Goal: Transaction & Acquisition: Purchase product/service

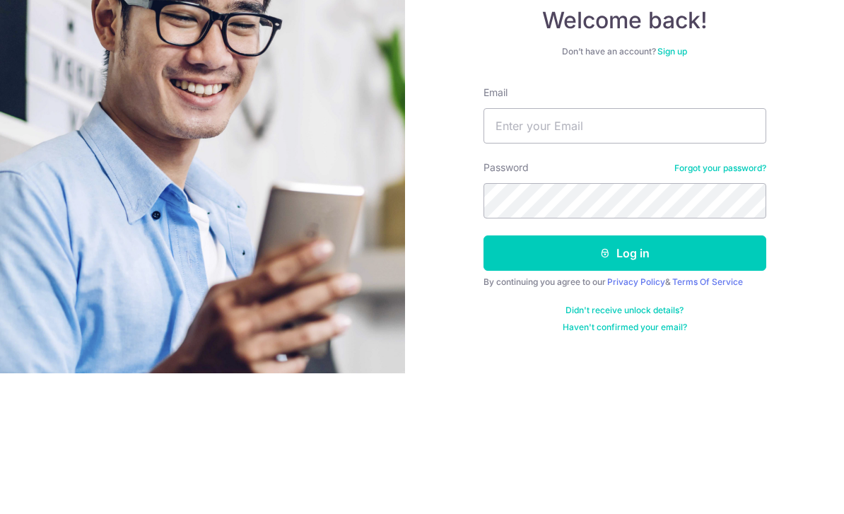
scroll to position [47, 0]
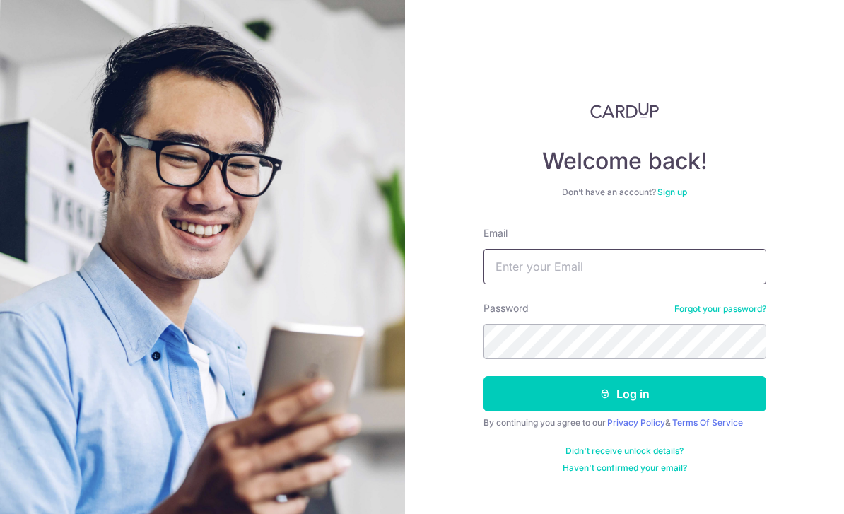
type input "[EMAIL_ADDRESS][DOMAIN_NAME]"
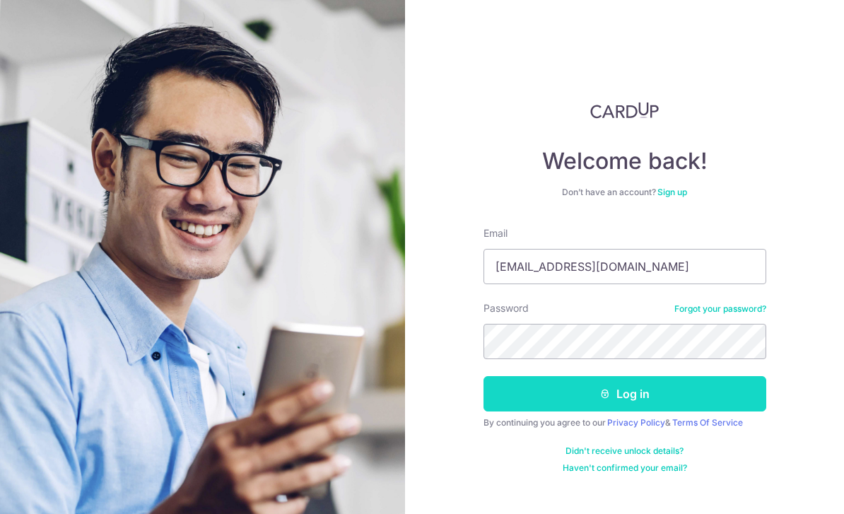
click at [512, 376] on button "Log in" at bounding box center [625, 393] width 283 height 35
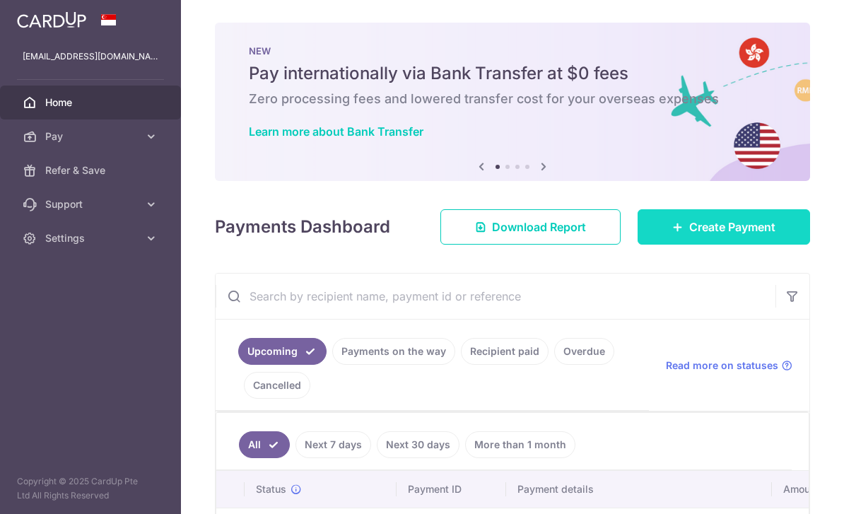
click at [752, 235] on span "Create Payment" at bounding box center [733, 227] width 86 height 17
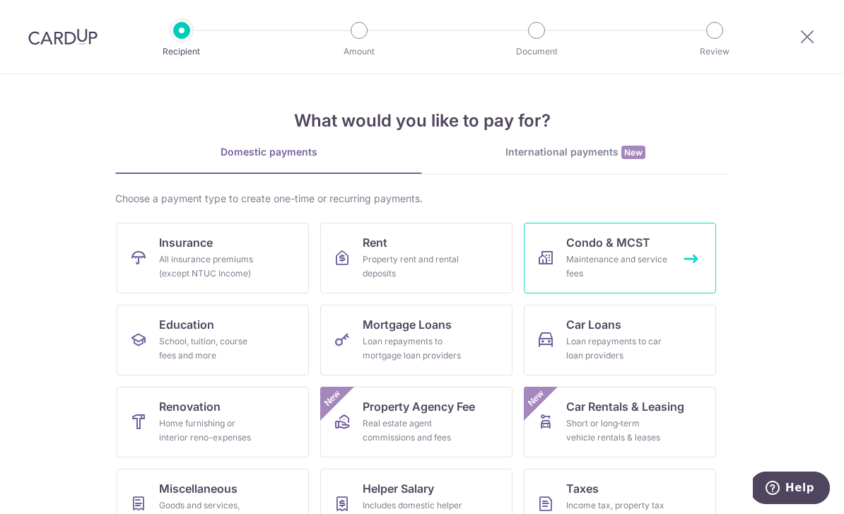
click at [629, 252] on link "Condo & MCST Maintenance and service fees" at bounding box center [620, 258] width 192 height 71
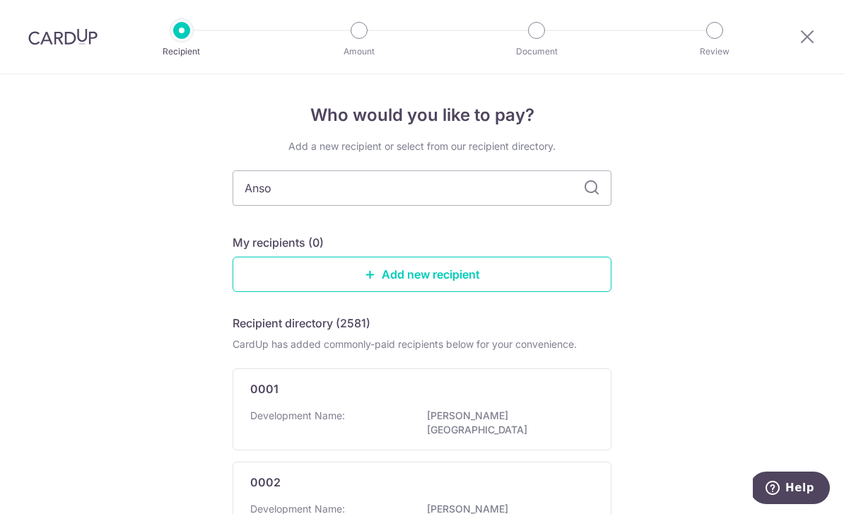
type input "Anson"
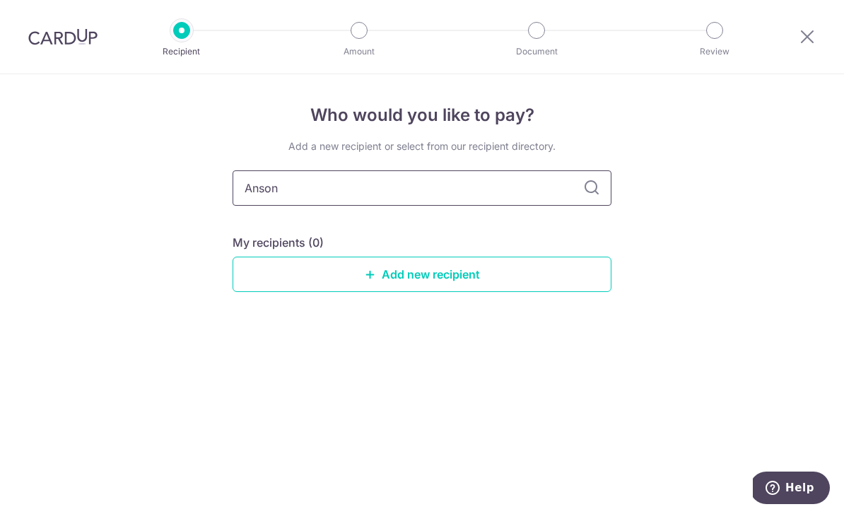
click at [583, 181] on input "Anson" at bounding box center [422, 187] width 379 height 35
type input "Sky"
click at [597, 204] on input "Sky" at bounding box center [422, 187] width 379 height 35
click at [591, 197] on icon at bounding box center [591, 188] width 17 height 17
click at [586, 183] on input "Sky" at bounding box center [422, 187] width 379 height 35
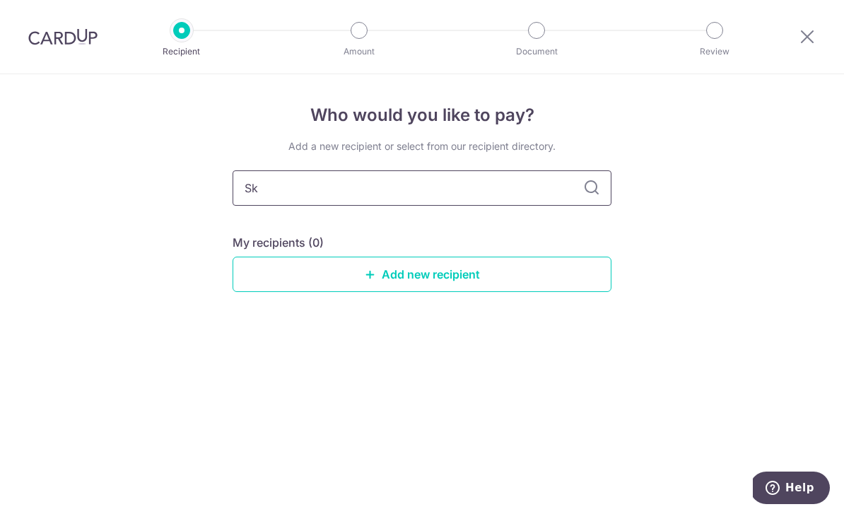
type input "S"
type input "4"
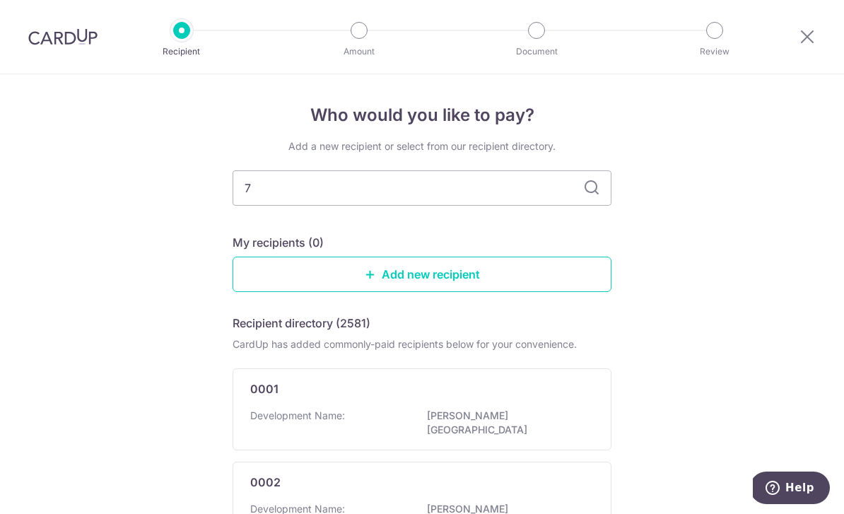
type input "79"
type input "7"
type input "4279"
click at [582, 187] on input "4279" at bounding box center [422, 187] width 379 height 35
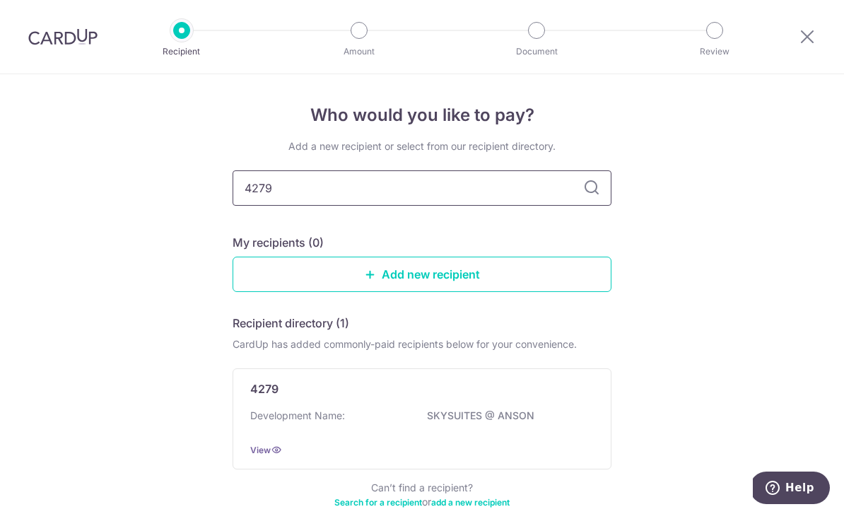
click at [583, 191] on input "4279" at bounding box center [422, 187] width 379 height 35
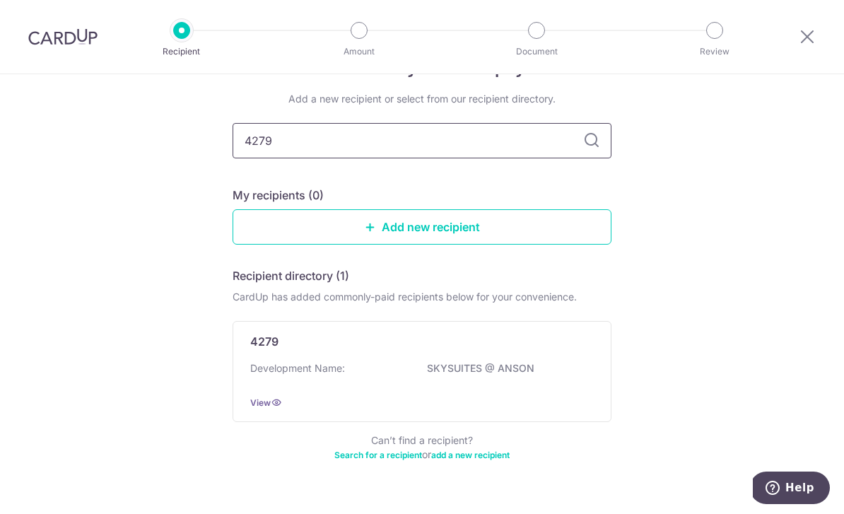
scroll to position [45, 0]
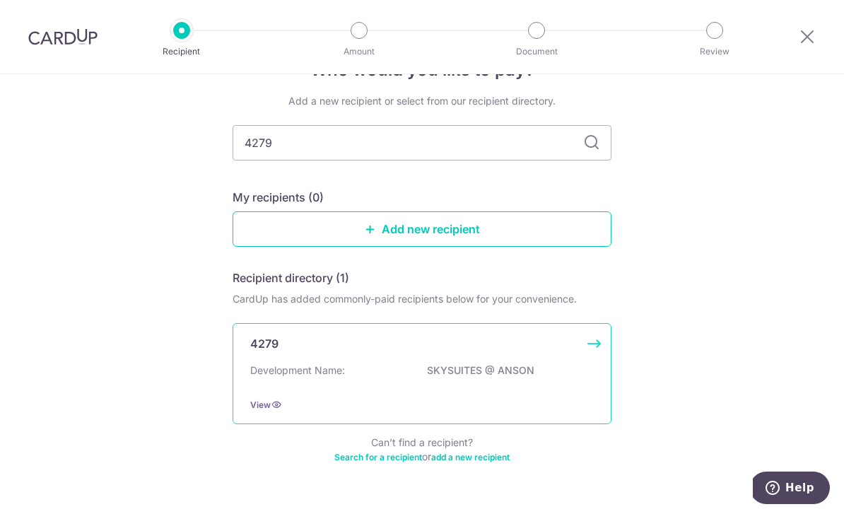
click at [476, 385] on div "Development Name: SKYSUITES @ ANSON" at bounding box center [422, 374] width 344 height 23
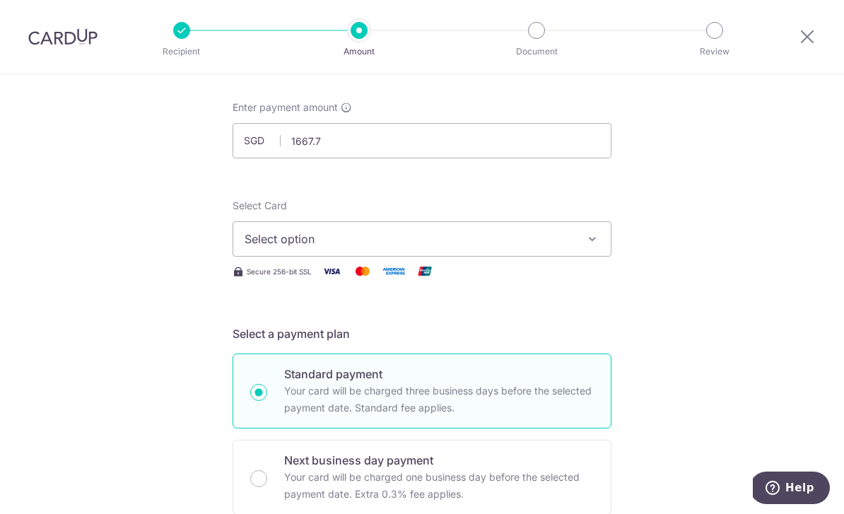
scroll to position [64, 0]
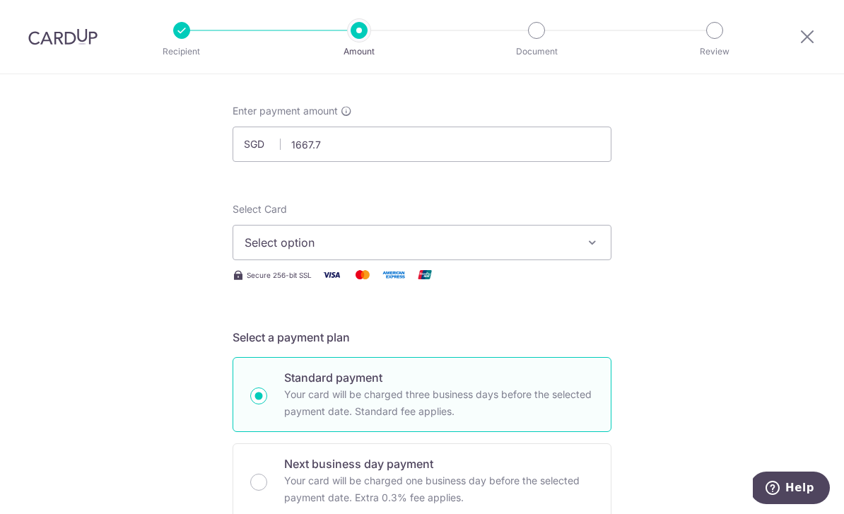
click at [568, 248] on span "Select option" at bounding box center [410, 242] width 330 height 17
type input "1,667.70"
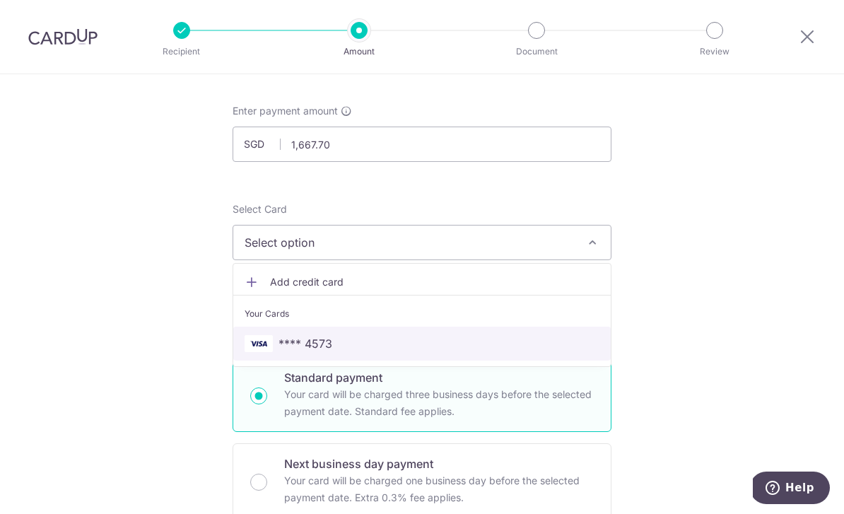
click at [473, 352] on span "**** 4573" at bounding box center [422, 343] width 355 height 17
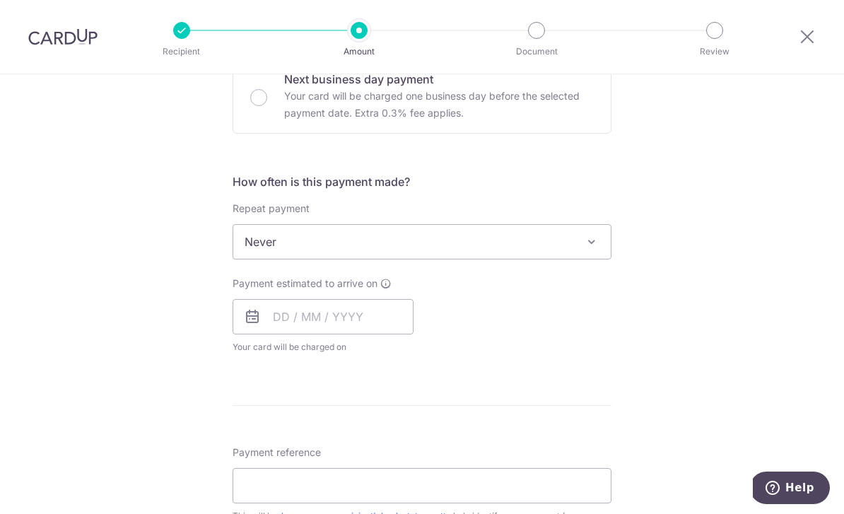
scroll to position [451, 0]
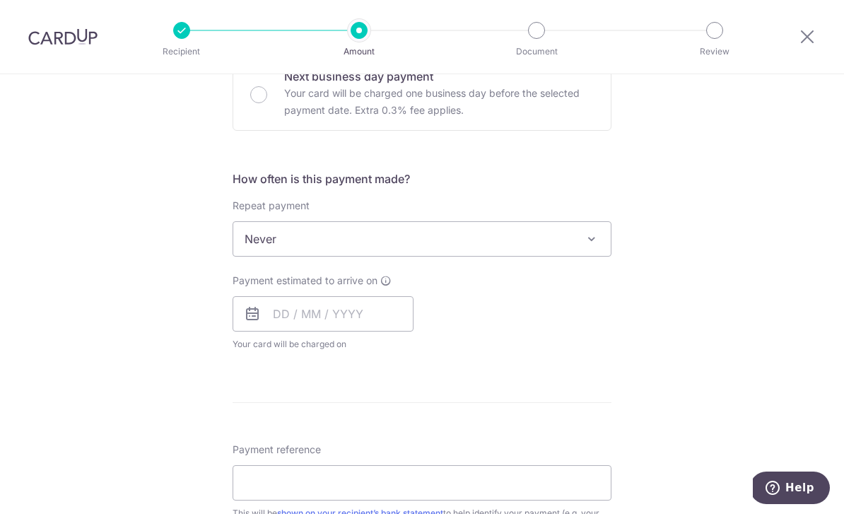
click at [588, 245] on span at bounding box center [591, 239] width 17 height 17
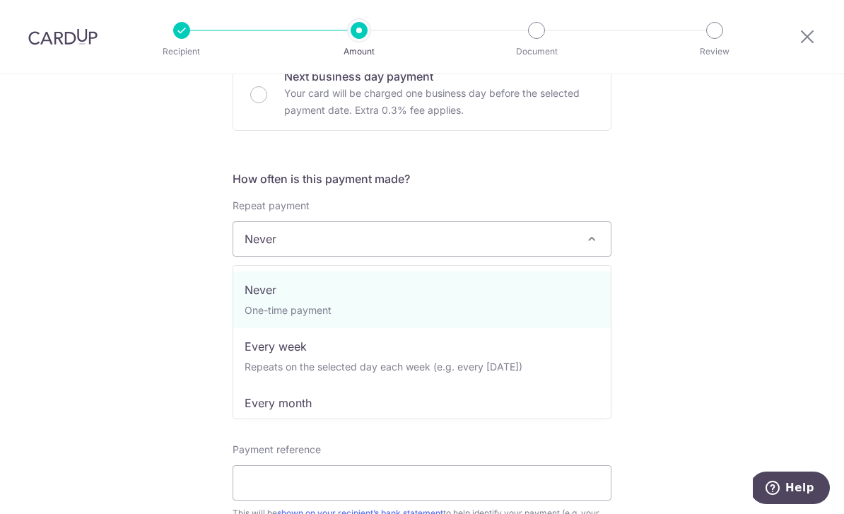
click at [574, 231] on span "Never" at bounding box center [422, 239] width 378 height 34
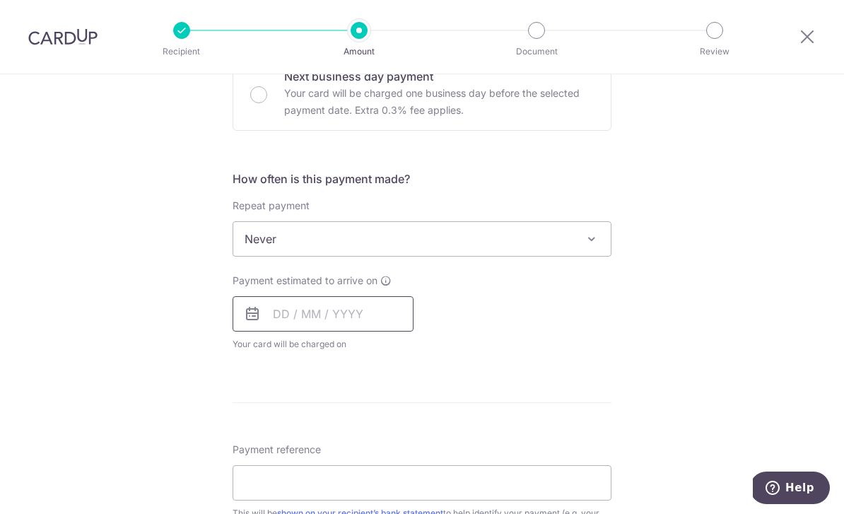
click at [339, 315] on input "text" at bounding box center [323, 313] width 181 height 35
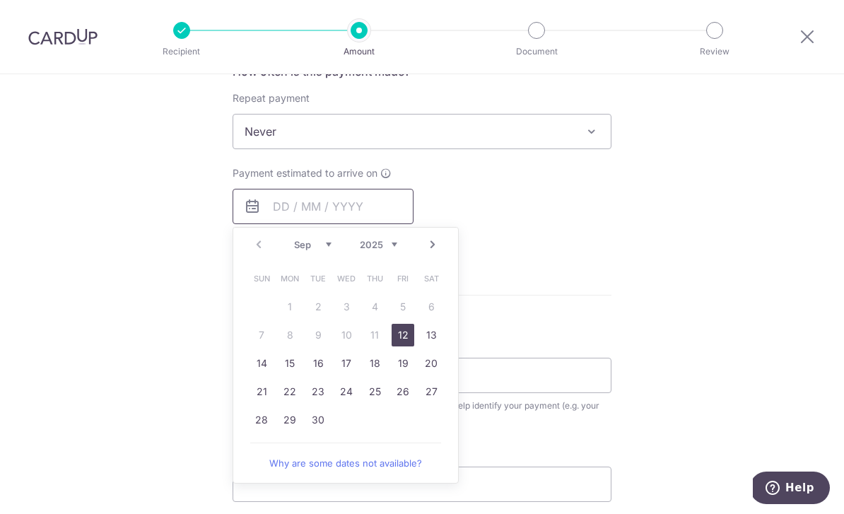
scroll to position [563, 0]
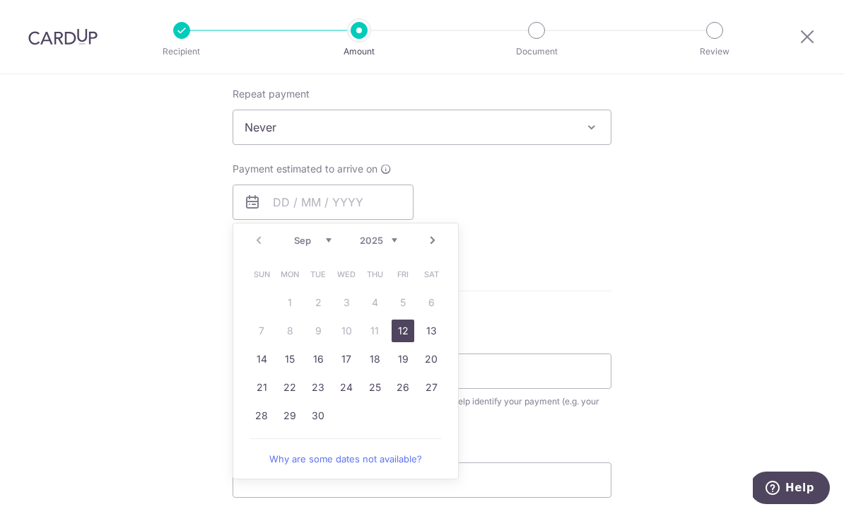
click at [400, 337] on link "12" at bounding box center [403, 331] width 23 height 23
type input "[DATE]"
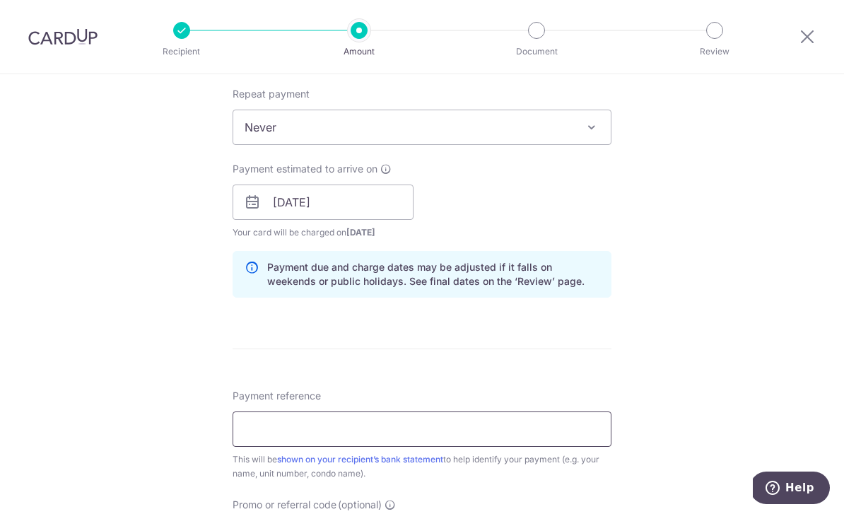
click at [356, 436] on input "Payment reference" at bounding box center [422, 429] width 379 height 35
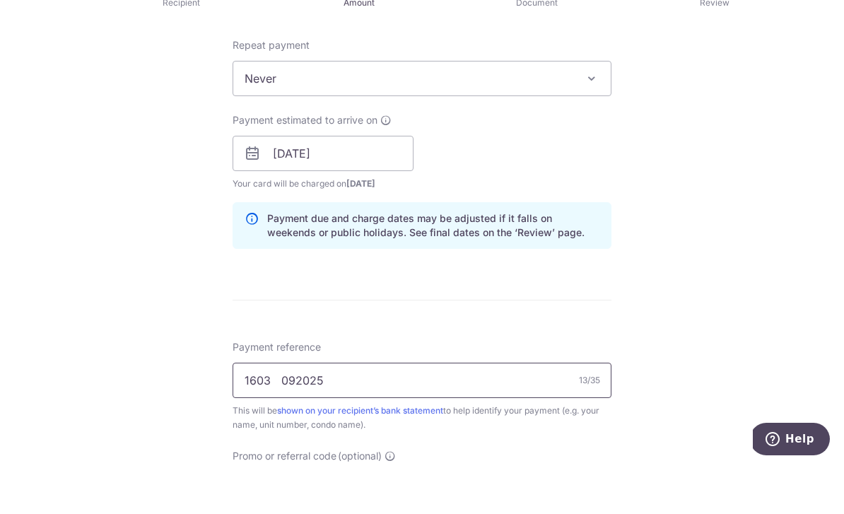
click at [289, 412] on input "1603 092025" at bounding box center [422, 429] width 379 height 35
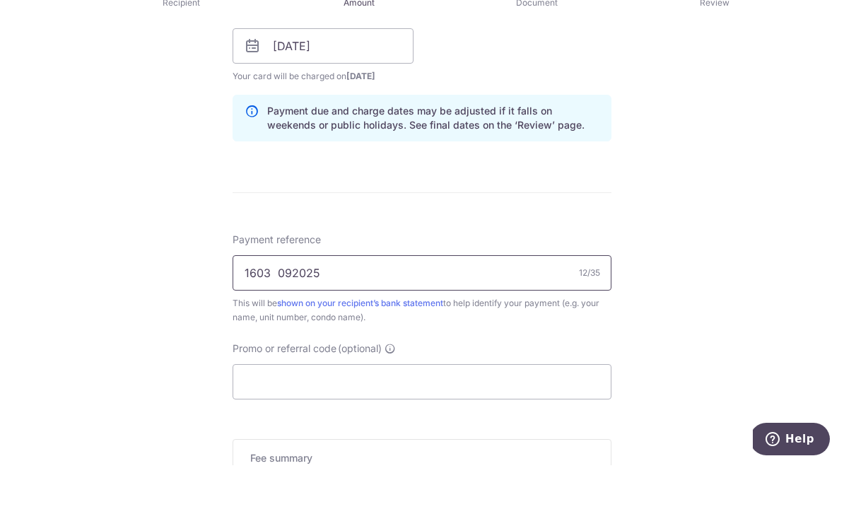
scroll to position [795, 0]
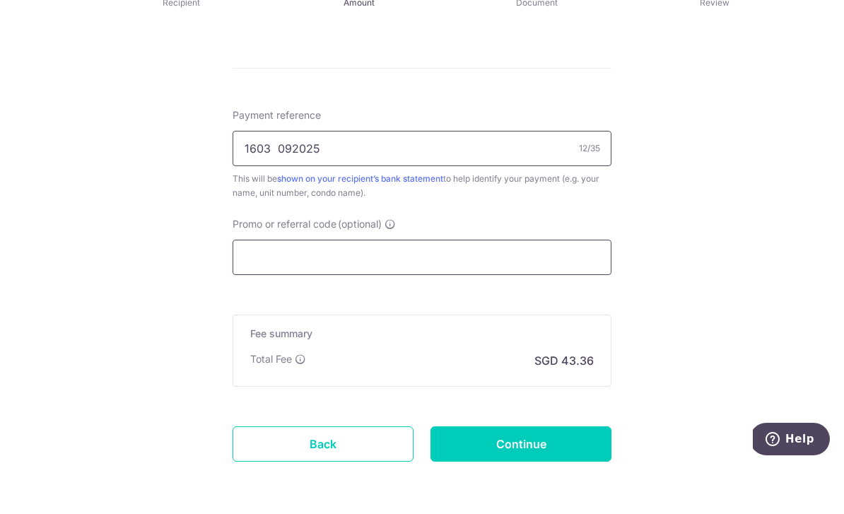
type input "1603 092025"
click at [264, 289] on input "Promo or referral code (optional)" at bounding box center [422, 306] width 379 height 35
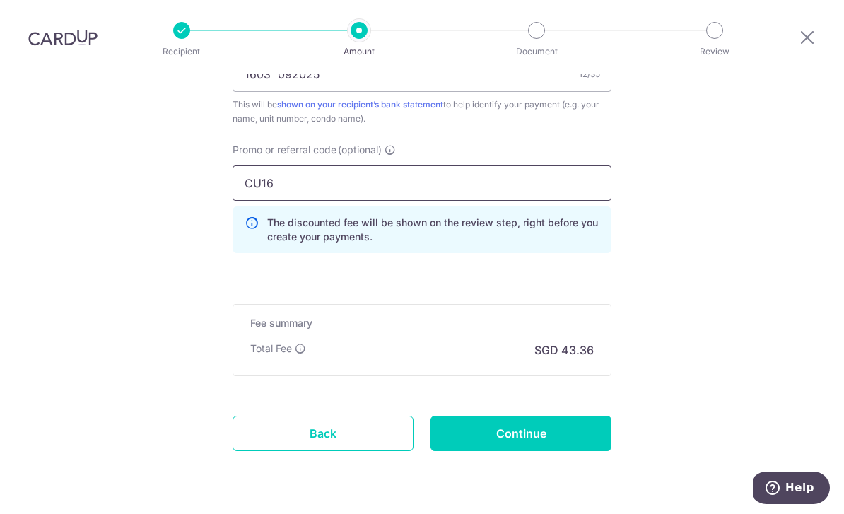
scroll to position [919, 0]
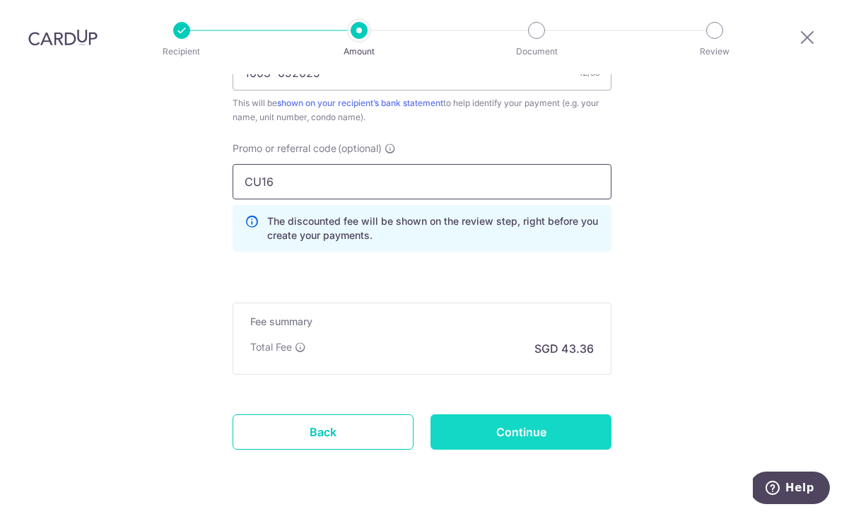
type input "CU16"
click at [565, 414] on input "Continue" at bounding box center [521, 431] width 181 height 35
type input "Create Schedule"
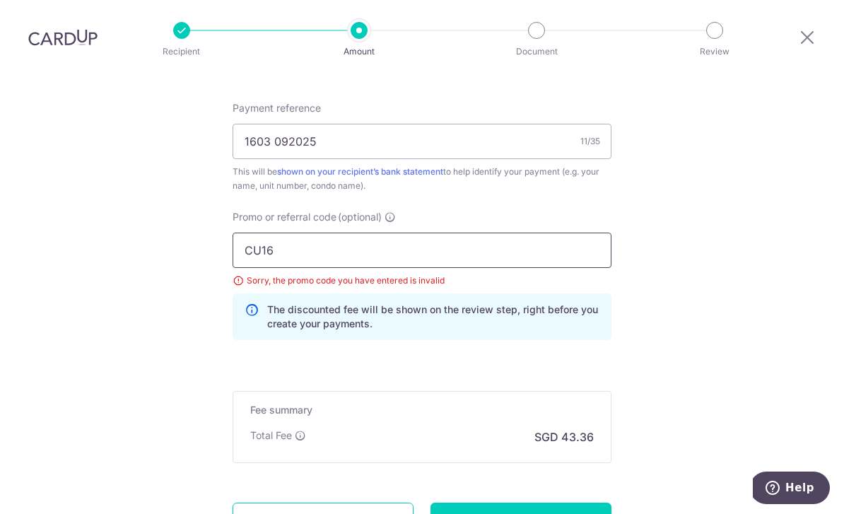
click at [293, 233] on input "CU16" at bounding box center [422, 250] width 379 height 35
type input "C"
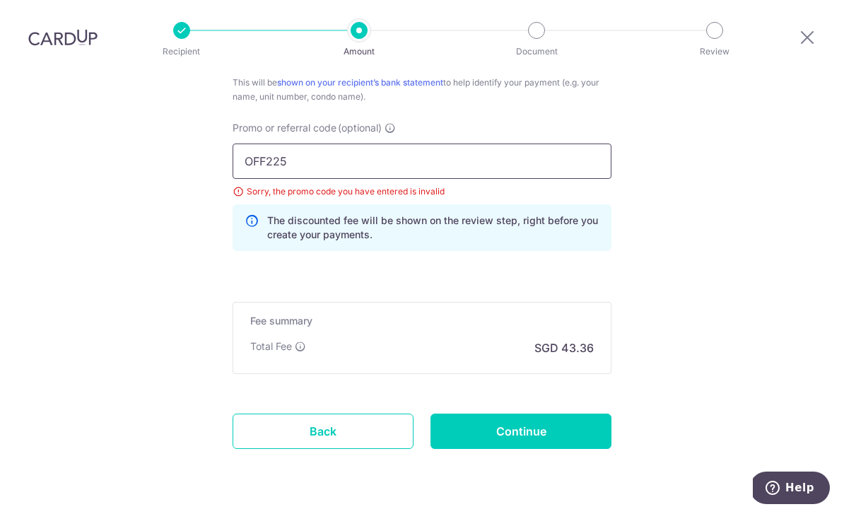
scroll to position [939, 0]
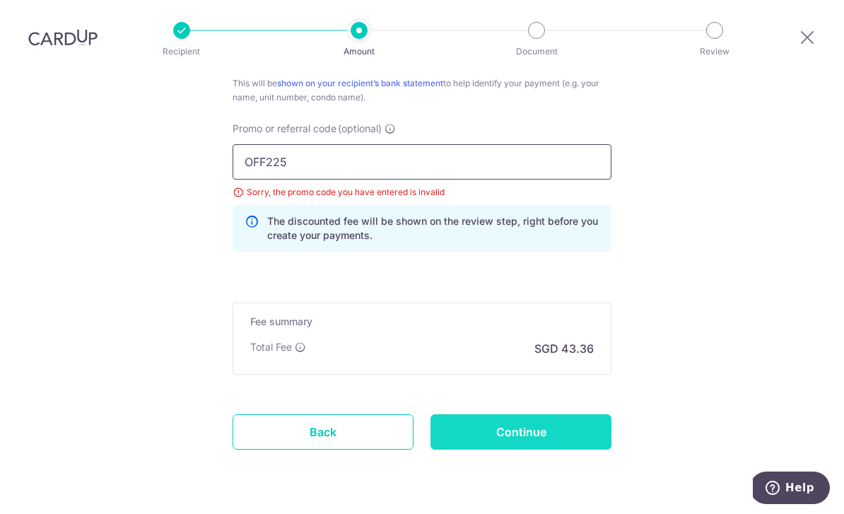
type input "OFF225"
click at [488, 414] on input "Continue" at bounding box center [521, 431] width 181 height 35
type input "Update Schedule"
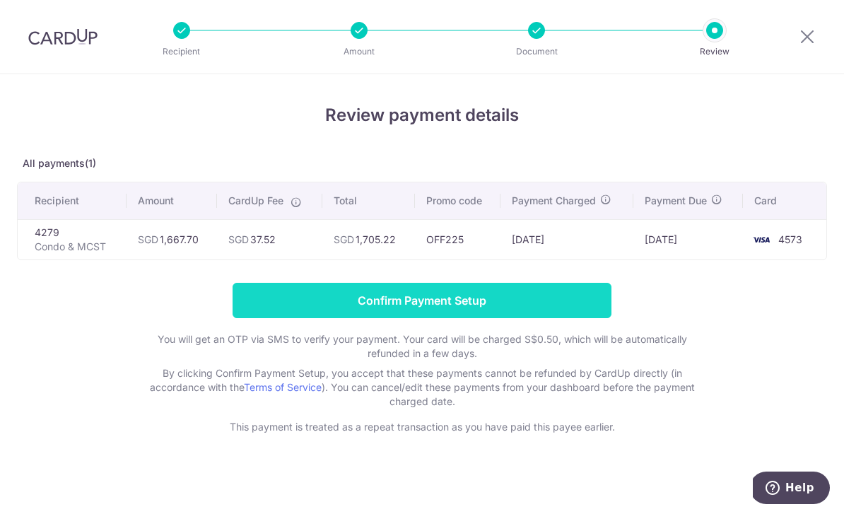
click at [548, 301] on input "Confirm Payment Setup" at bounding box center [422, 300] width 379 height 35
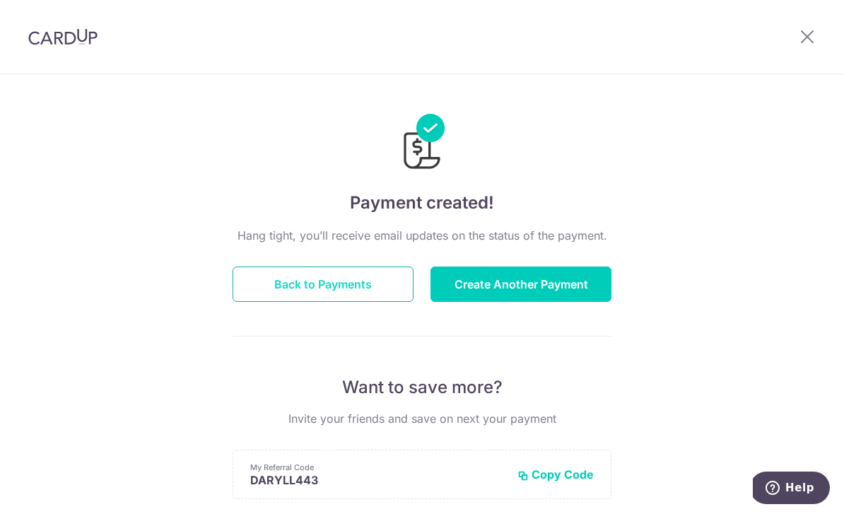
click at [371, 282] on button "Back to Payments" at bounding box center [323, 284] width 181 height 35
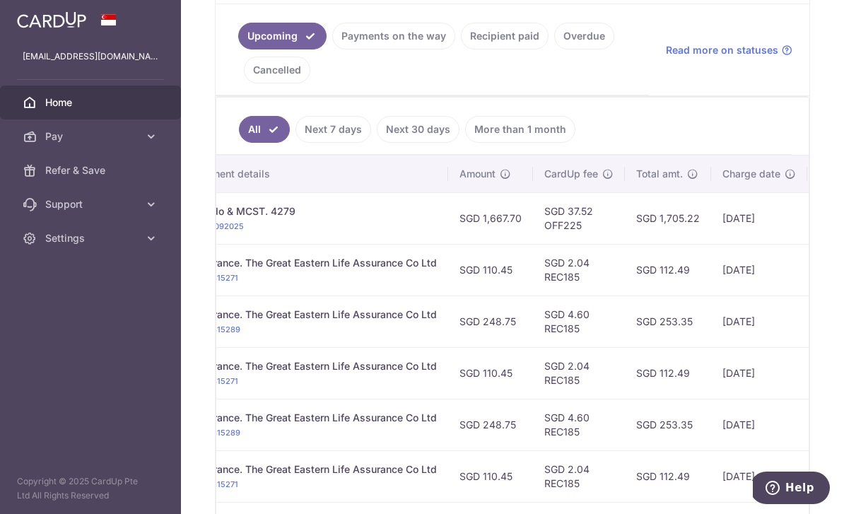
scroll to position [0, 323]
